Goal: Task Accomplishment & Management: Manage account settings

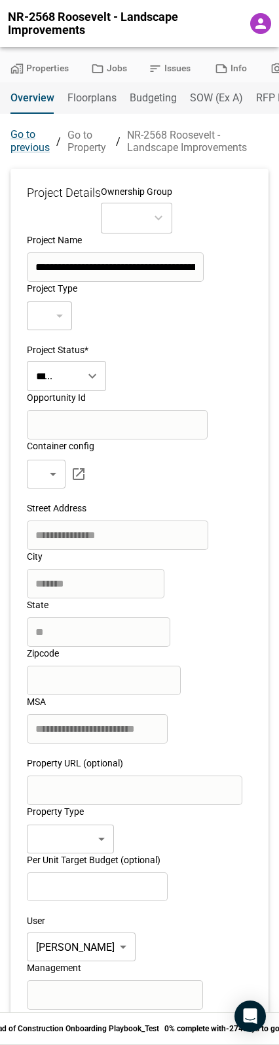
type input "***"
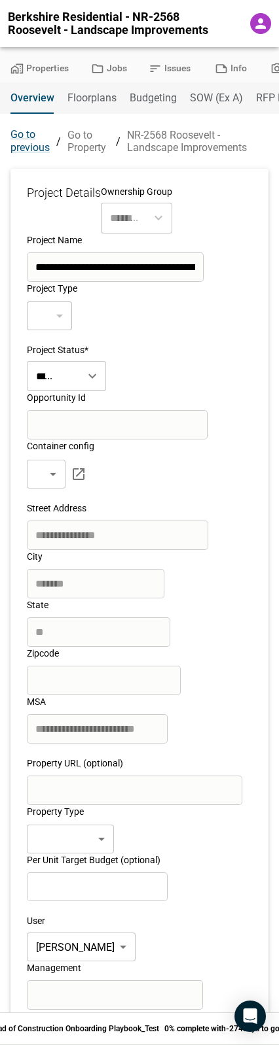
type input "**********"
